Goal: Check status: Check status

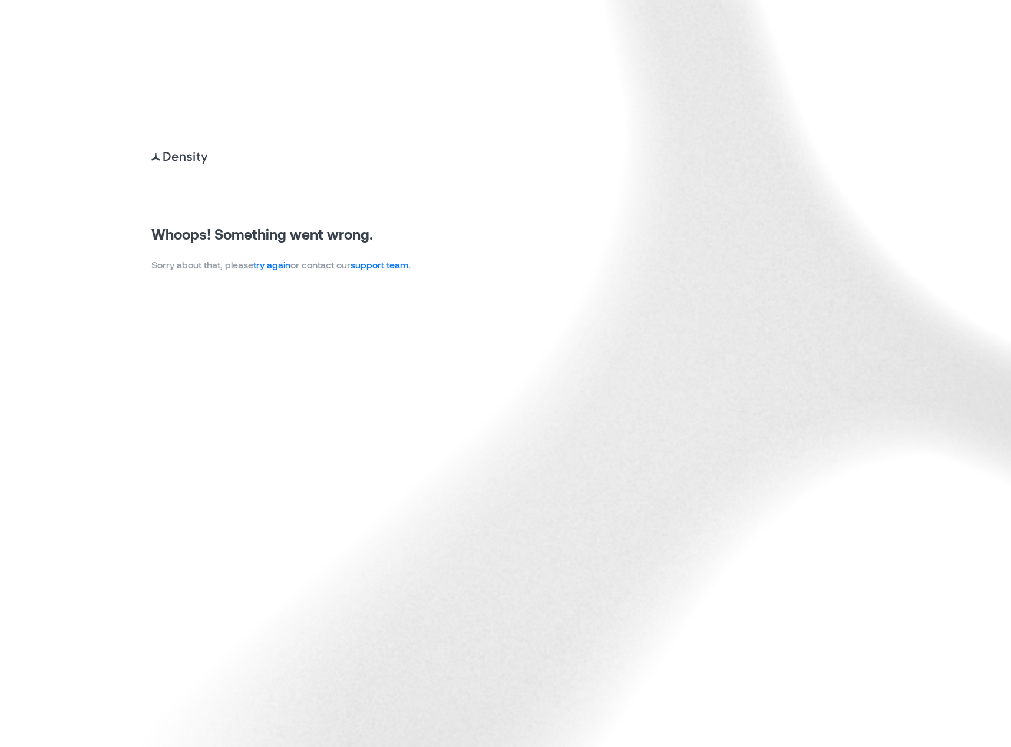
click at [278, 266] on link "try again" at bounding box center [271, 264] width 37 height 11
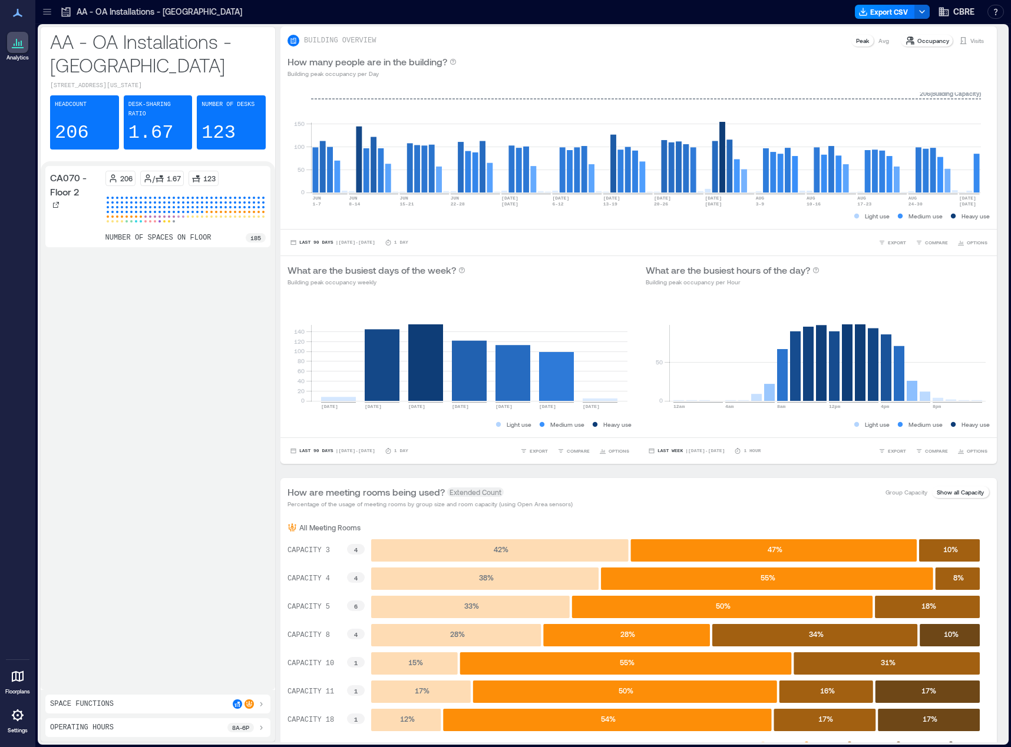
click at [253, 284] on div "CA070 - Floor 2 206 / 1.67 123 number of spaces on floor 185" at bounding box center [157, 425] width 225 height 519
click at [396, 6] on div at bounding box center [550, 11] width 600 height 19
